Goal: Communication & Community: Answer question/provide support

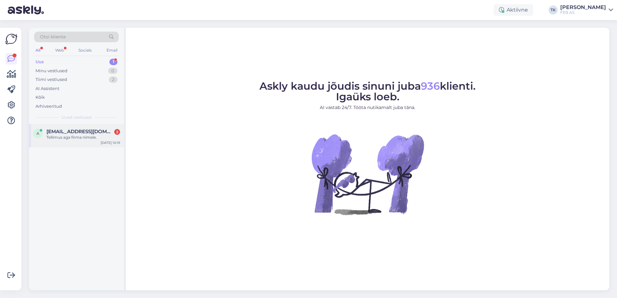
click at [77, 140] on div "a [EMAIL_ADDRESS][DOMAIN_NAME] 2 Tellimus aga firma nimele. [DATE] 10:19" at bounding box center [76, 135] width 95 height 23
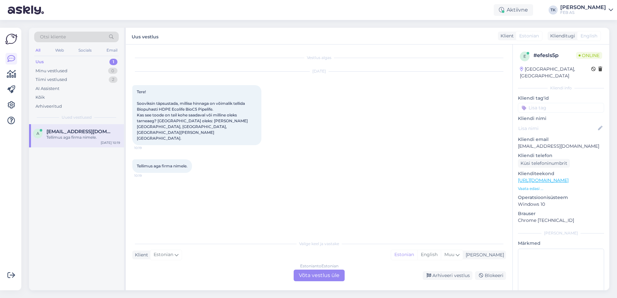
click at [320, 271] on div "Estonian to Estonian Võta vestlus üle" at bounding box center [319, 276] width 51 height 12
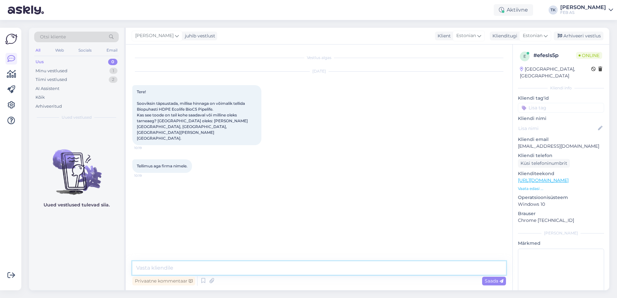
click at [303, 273] on textarea at bounding box center [319, 268] width 374 height 14
type textarea "Tere!"
click at [183, 271] on textarea at bounding box center [319, 268] width 374 height 14
type textarea "h"
type textarea "Hetkel kehtib tootele kampaaniahind 3442 €."
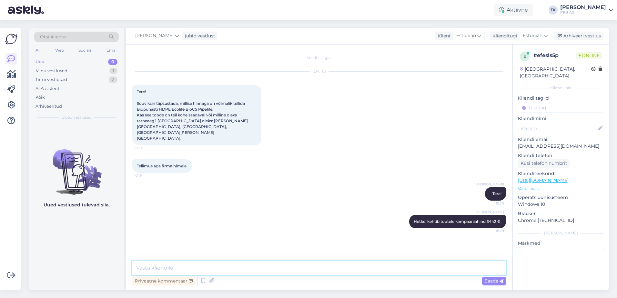
click at [327, 269] on textarea at bounding box center [319, 268] width 374 height 14
paste textarea "[URL][DOMAIN_NAME]"
type textarea "[URL][DOMAIN_NAME]"
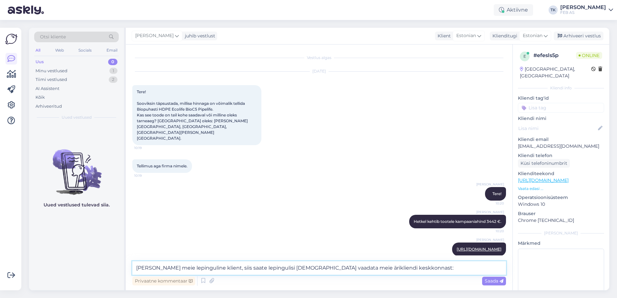
click at [431, 275] on textarea "[PERSON_NAME] meie lepinguline klient, siis saate lepingulisi [DEMOGRAPHIC_DATA…" at bounding box center [319, 268] width 374 height 14
paste textarea "[URL][DOMAIN_NAME]"
type textarea "[PERSON_NAME] meie lepinguline klient, siis saate lepingulisi [DEMOGRAPHIC_DATA…"
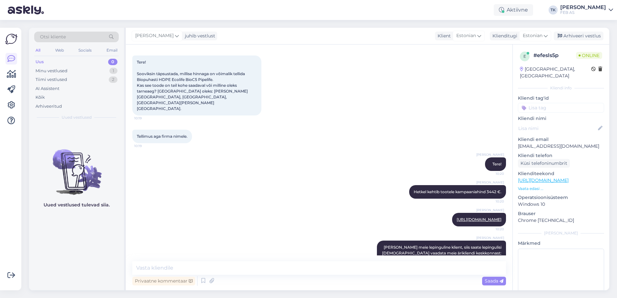
click at [253, 179] on div "Triinu [PERSON_NAME] Hetkel kehtib tootele kampaaniahind 3442 €. 10:20" at bounding box center [319, 192] width 374 height 28
click at [326, 267] on textarea at bounding box center [319, 268] width 374 height 14
type textarea "T"
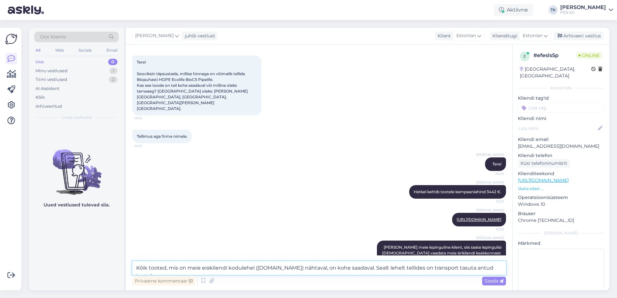
click at [366, 267] on textarea "Kõik tooted, mis on meie erakliendi kodulehel ([DOMAIN_NAME]) nähtaval, on kohe…" at bounding box center [319, 268] width 374 height 14
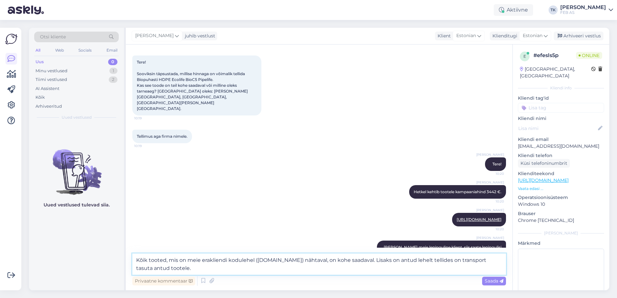
click at [443, 263] on textarea "Kõik tooted, mis on meie erakliendi kodulehel ([DOMAIN_NAME]) nähtaval, on kohe…" at bounding box center [319, 264] width 374 height 21
drag, startPoint x: 478, startPoint y: 270, endPoint x: 482, endPoint y: 263, distance: 8.4
click at [482, 263] on textarea "Kõik tooted, mis on meie erakliendi kodulehel ([DOMAIN_NAME]) nähtaval, on kohe…" at bounding box center [319, 264] width 374 height 21
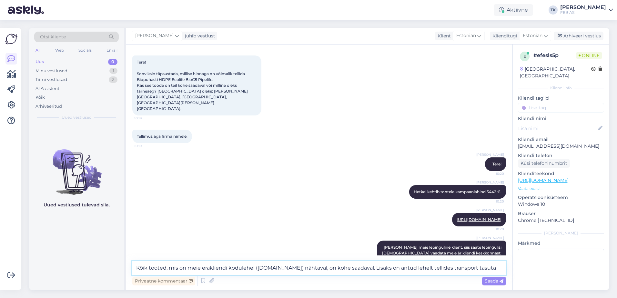
type textarea "Kõik tooted, mis on meie erakliendi kodulehel ([DOMAIN_NAME]) nähtaval, on kohe…"
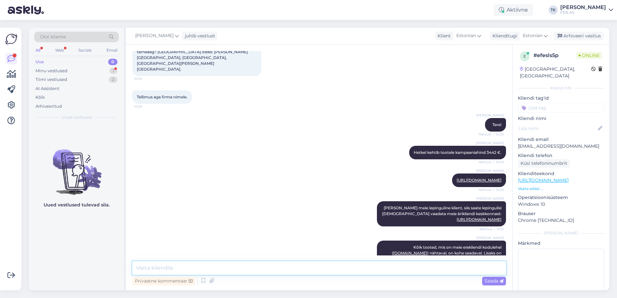
scroll to position [114, 0]
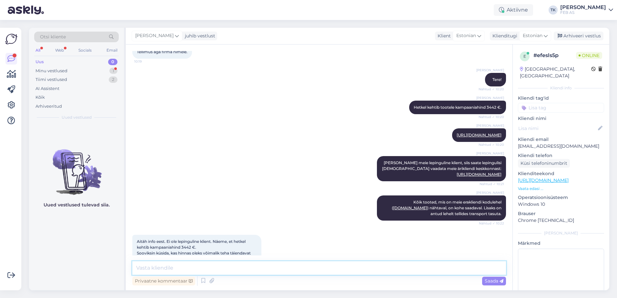
click at [283, 268] on textarea at bounding box center [319, 268] width 374 height 14
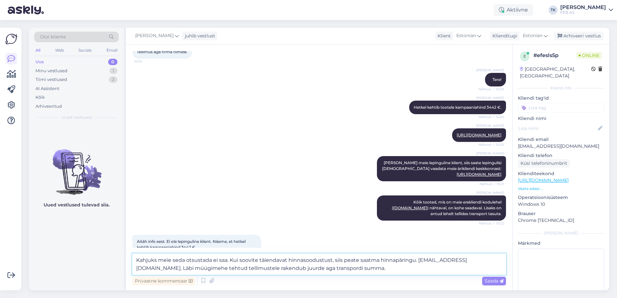
click at [420, 259] on textarea "Kahjuks meie seda otsustada ei saa. Kui soovite täiendavat hinnasoodustust, sii…" at bounding box center [319, 264] width 374 height 21
click at [452, 260] on textarea "Kahjuks meie seda otsustada ei saa. Kui soovite täiendavat hinnasoodustust, sii…" at bounding box center [319, 264] width 374 height 21
drag, startPoint x: 393, startPoint y: 265, endPoint x: 132, endPoint y: 269, distance: 261.2
click at [132, 269] on div "Vestlus algas [DATE] Tere! Sooviksin täpsustada, millise hinnaga on võimalik te…" at bounding box center [319, 168] width 387 height 246
click at [223, 269] on textarea "Kahjuks meie seda otsustada ei saa. Kui soovite täiendavat hinnasoodustust, sii…" at bounding box center [319, 264] width 374 height 21
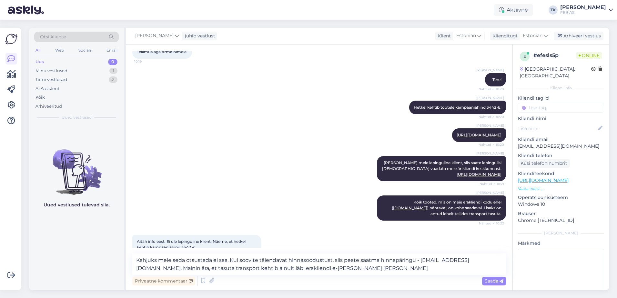
click at [333, 275] on div "Privaatne kommentaar Saada" at bounding box center [319, 281] width 374 height 12
click at [334, 266] on textarea "Kahjuks meie seda otsustada ei saa. Kui soovite täiendavat hinnasoodustust, sii…" at bounding box center [319, 264] width 374 height 21
type textarea "Kahjuks meie seda otsustada ei saa. Kui soovite täiendavat hinnasoodustust, sii…"
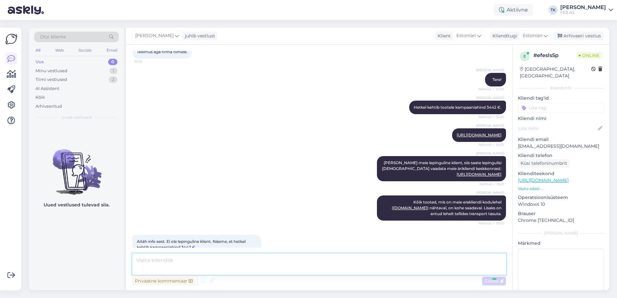
scroll to position [159, 0]
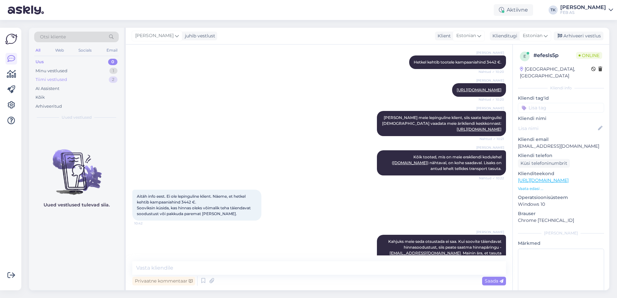
click at [75, 82] on div "Tiimi vestlused 2" at bounding box center [76, 79] width 85 height 9
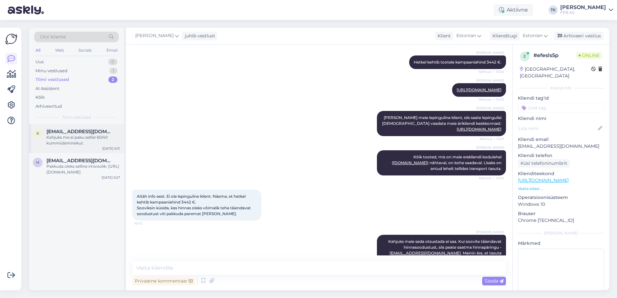
click at [105, 142] on div "Kahjuks me ei paku sellist 60/40 kummiüleminekut." at bounding box center [83, 141] width 74 height 12
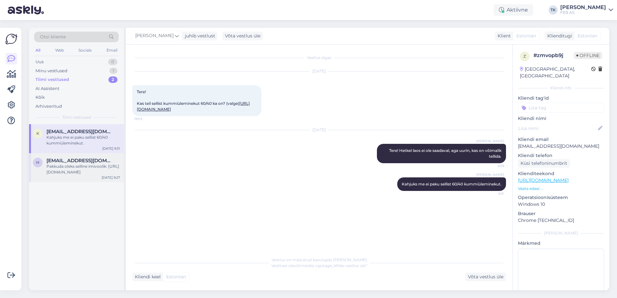
click at [83, 173] on div "Pakkuda oleks selline imivoolik: [URL][DOMAIN_NAME]" at bounding box center [83, 170] width 74 height 12
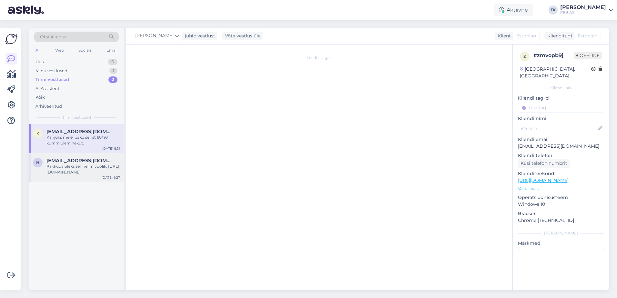
scroll to position [155, 0]
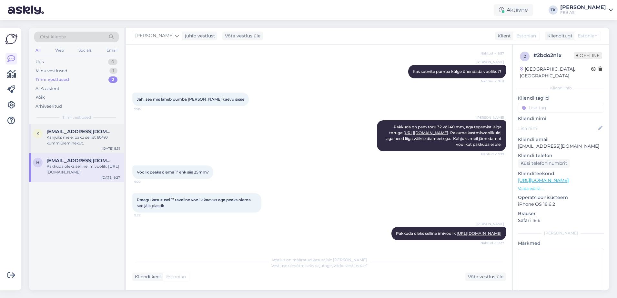
click at [80, 139] on div "Kahjuks me ei paku sellist 60/40 kummiüleminekut." at bounding box center [83, 141] width 74 height 12
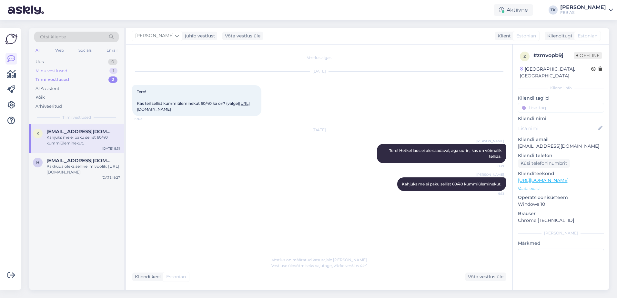
click at [85, 71] on div "Minu vestlused 1" at bounding box center [76, 70] width 85 height 9
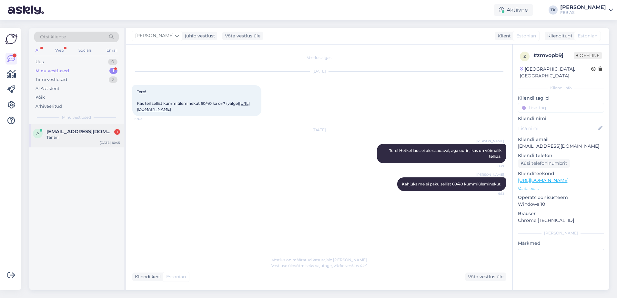
click at [71, 135] on div "Tänan!" at bounding box center [83, 138] width 74 height 6
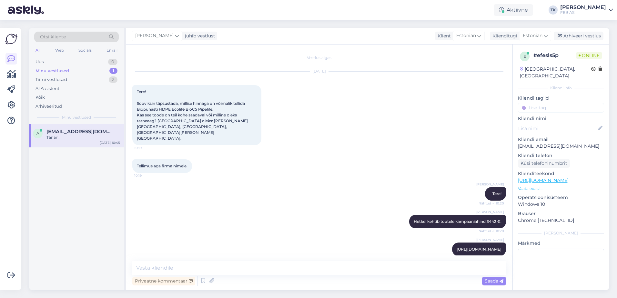
scroll to position [187, 0]
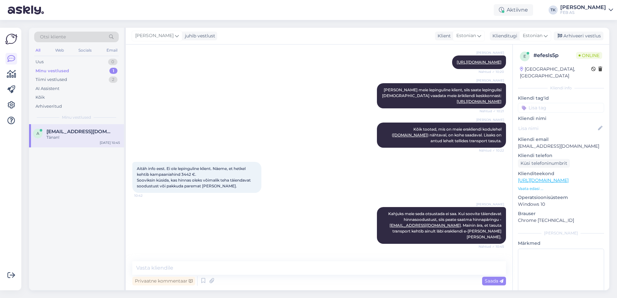
click at [87, 135] on div "Tänan!" at bounding box center [83, 138] width 74 height 6
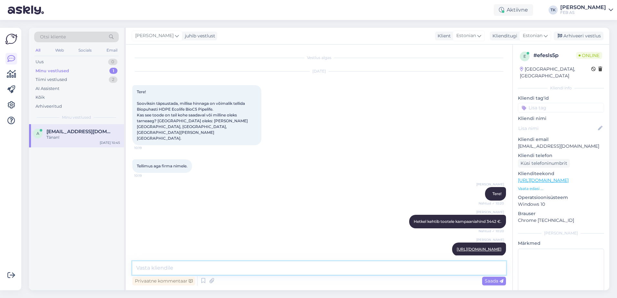
click at [245, 265] on textarea at bounding box center [319, 268] width 374 height 14
type textarea "Kas saame teid veel kuidagi aidata?"
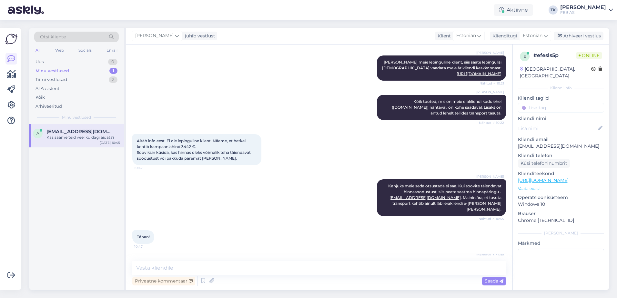
click at [329, 251] on div "Triinu [PERSON_NAME] Kas saame teid veel kuidagi aidata? 10:48" at bounding box center [319, 265] width 374 height 28
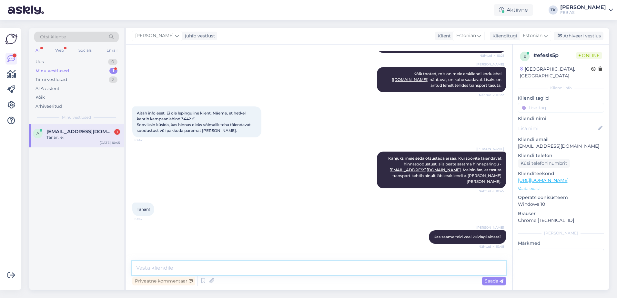
click at [185, 265] on textarea at bounding box center [319, 268] width 374 height 14
type textarea "Sellisel juhul soovime teile kena päeva!"
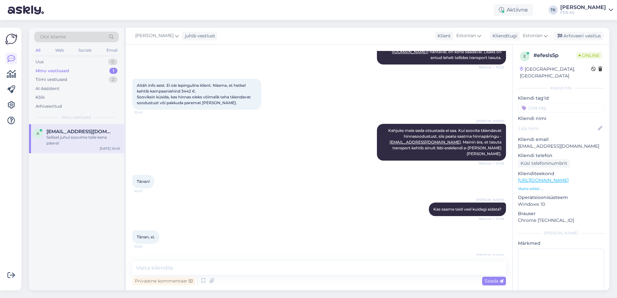
click at [199, 168] on div "Tänan! 10:47" at bounding box center [319, 182] width 374 height 28
click at [581, 36] on div "Arhiveeri vestlus" at bounding box center [579, 36] width 50 height 9
